Goal: Transaction & Acquisition: Purchase product/service

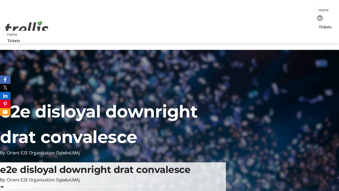
click at [319, 24] on span "Tickets" at bounding box center [325, 27] width 13 height 6
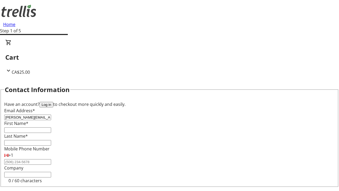
type input "[PERSON_NAME][EMAIL_ADDRESS][DOMAIN_NAME]"
type input "[PERSON_NAME]"
type input "Leuschke"
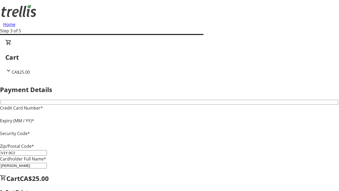
type input "V1Y 0C2"
